Goal: Information Seeking & Learning: Learn about a topic

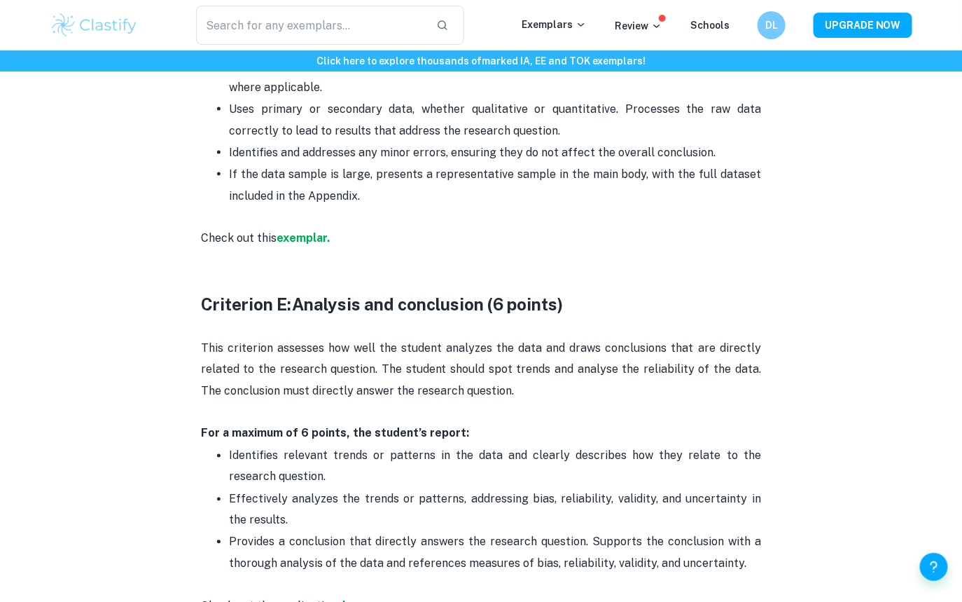
scroll to position [2326, 0]
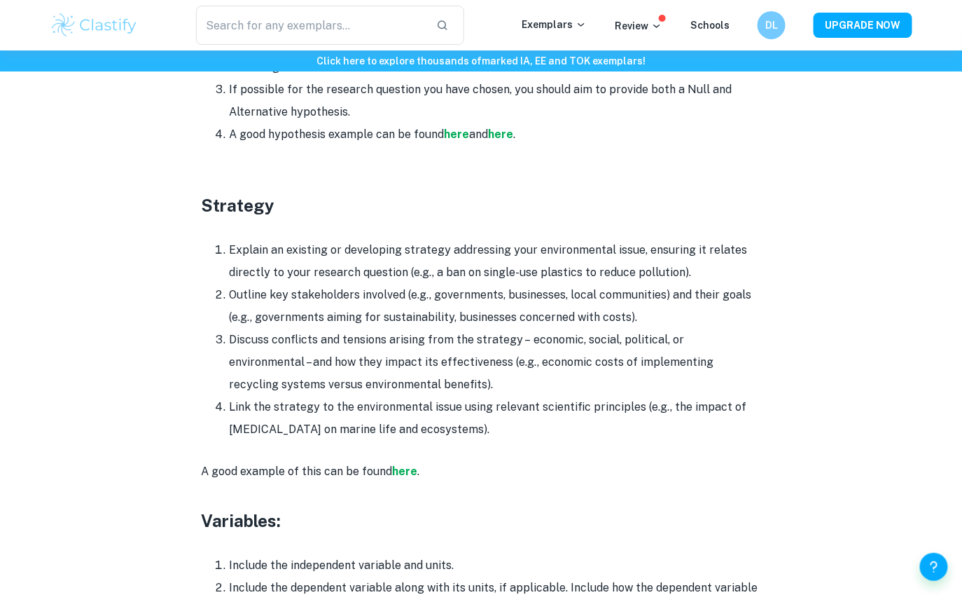
scroll to position [2108, 0]
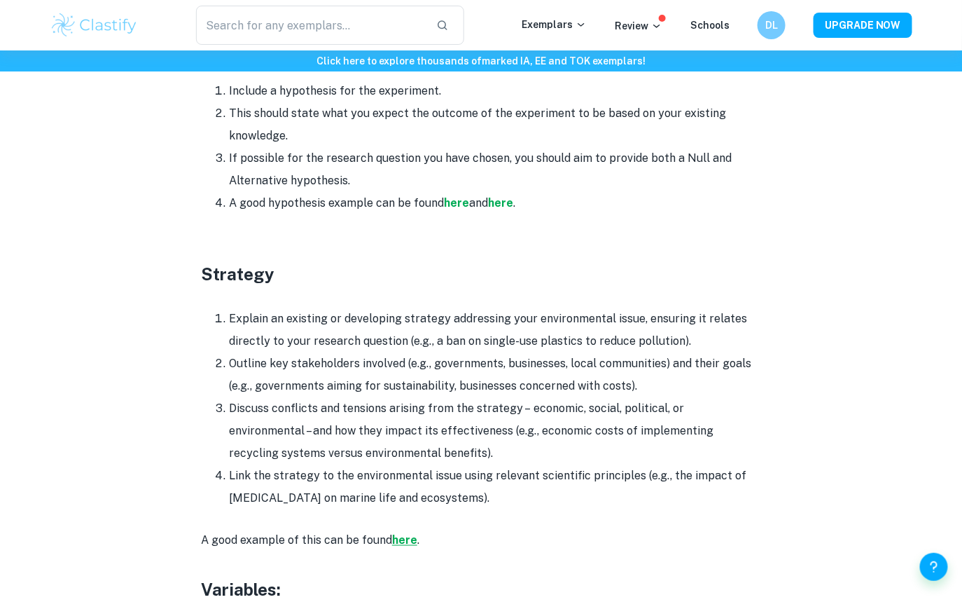
click at [408, 534] on strong "here" at bounding box center [404, 540] width 25 height 13
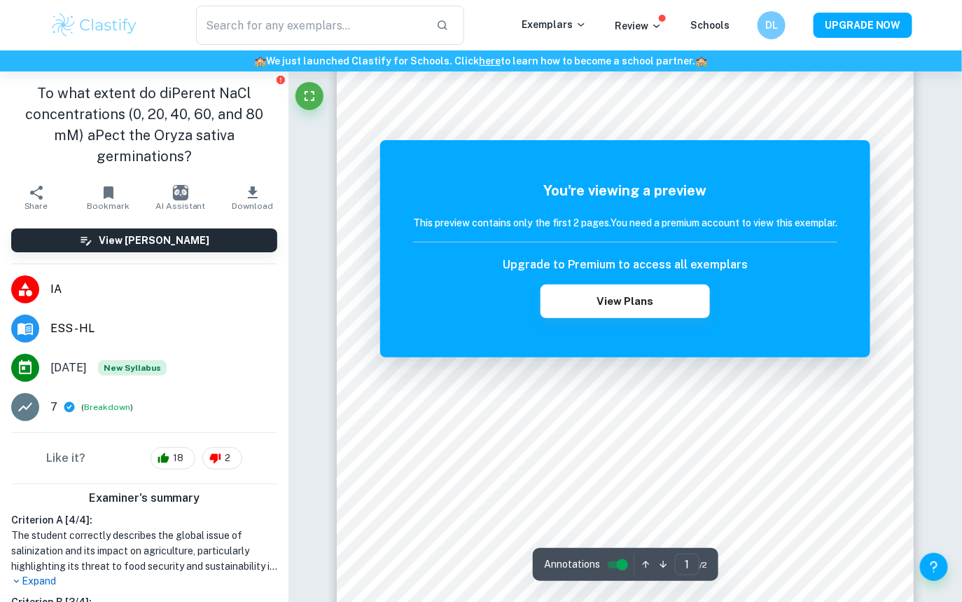
scroll to position [272, 0]
